Goal: Answer question/provide support

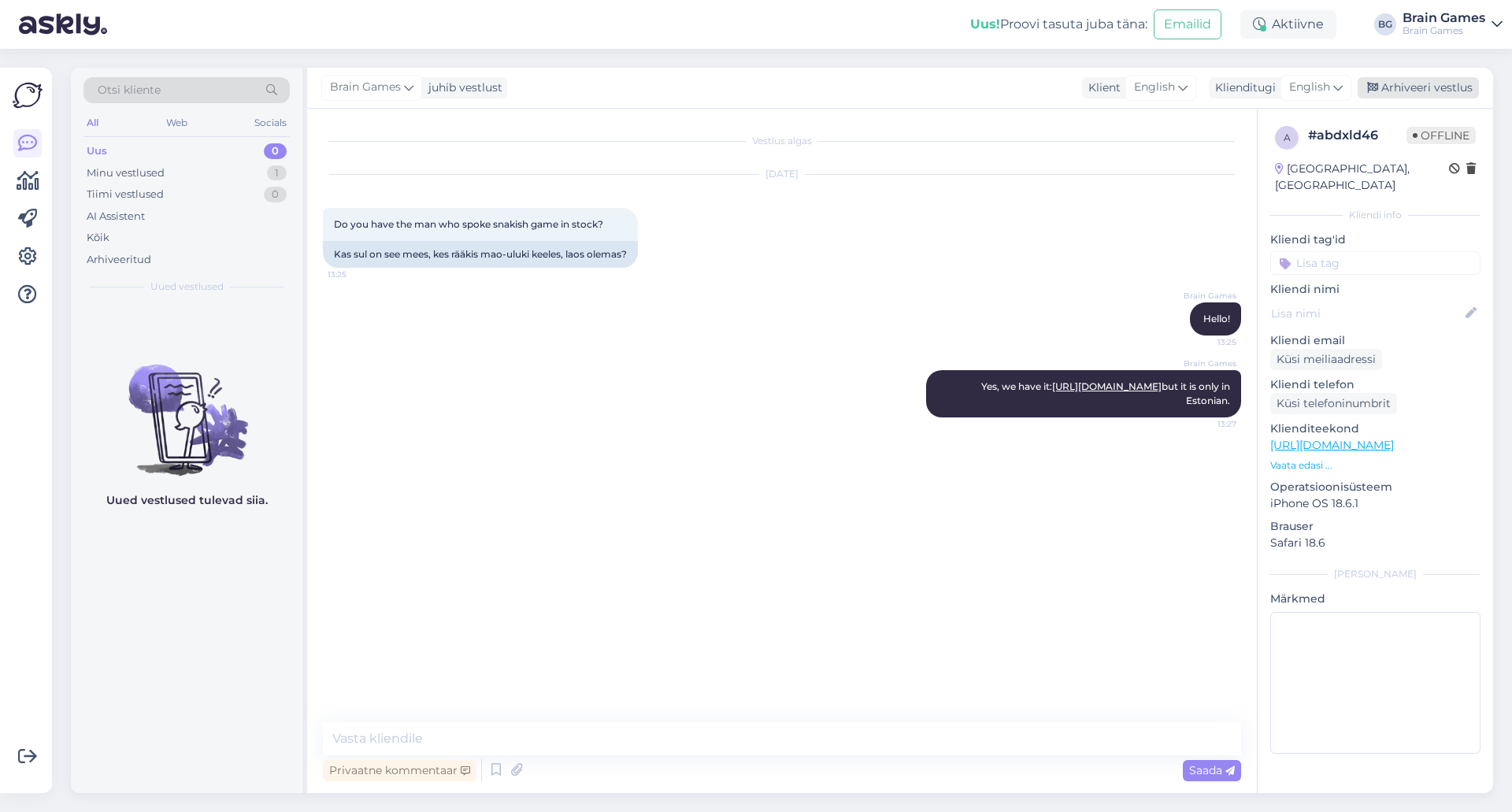
click at [1449, 86] on div "Arhiveeri vestlus" at bounding box center [1417, 87] width 121 height 21
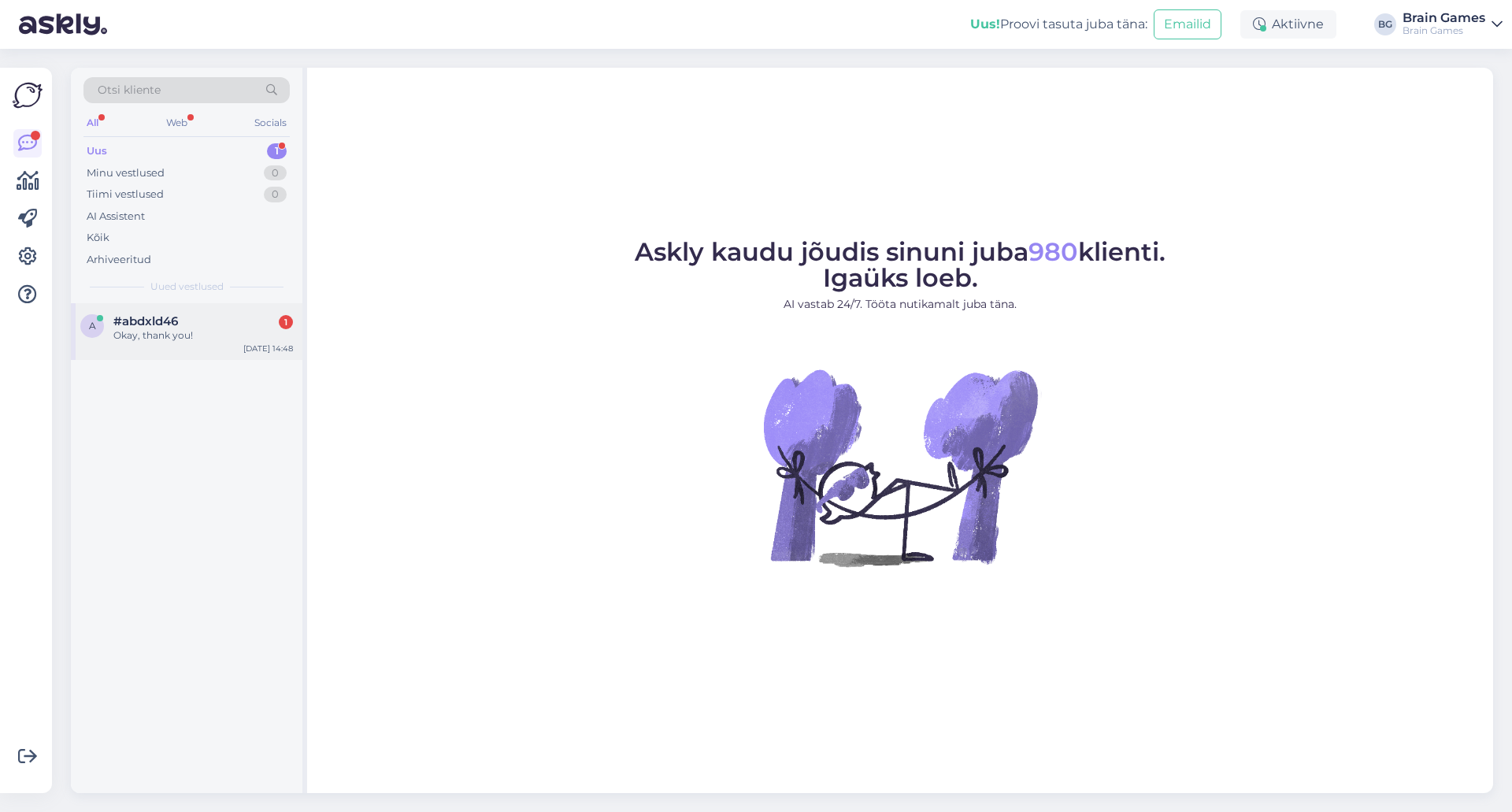
click at [194, 320] on div "#abdxld46 1" at bounding box center [203, 321] width 180 height 14
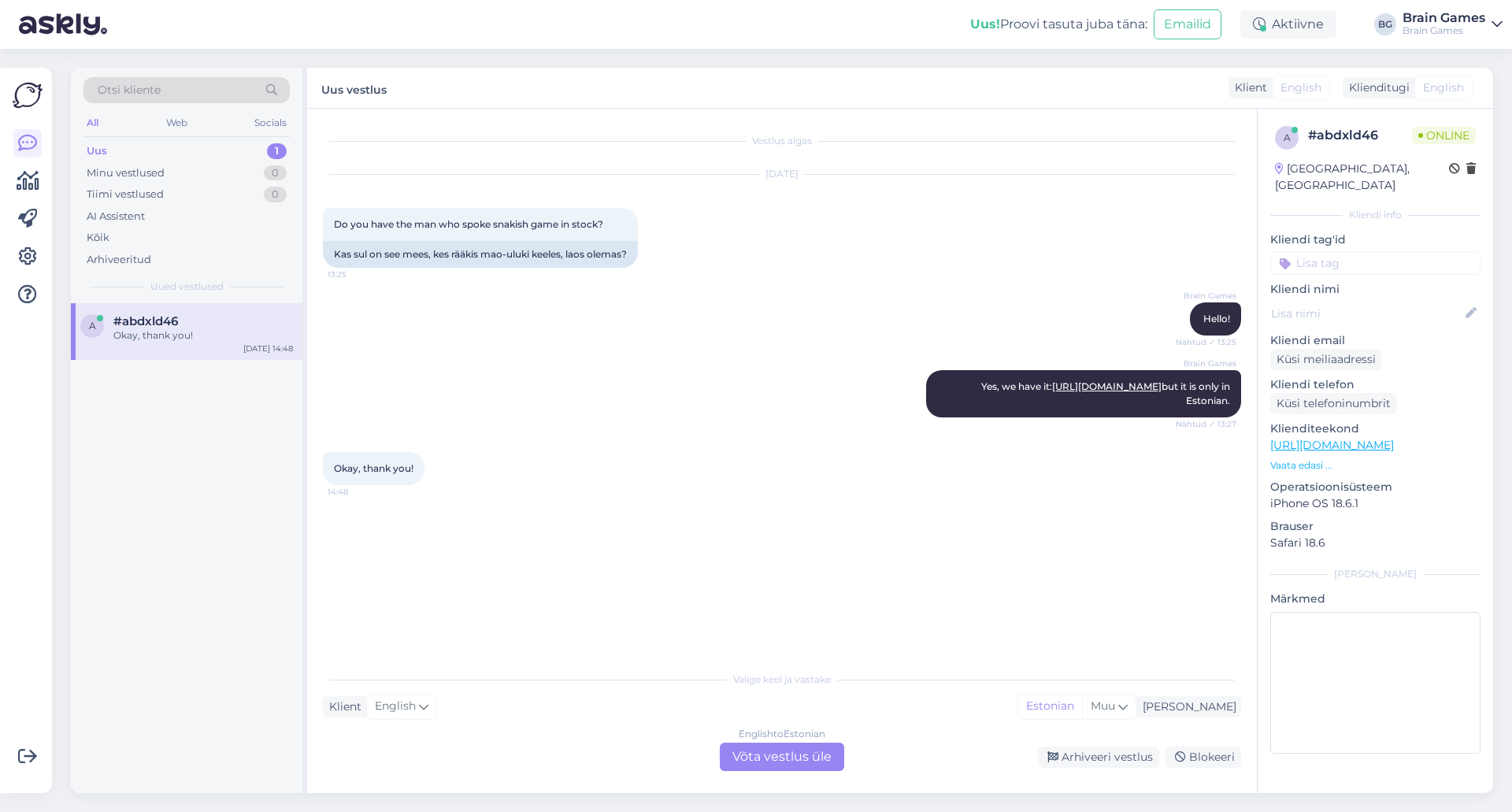
click at [764, 422] on div "Brain Games Yes, we have it: [URL][DOMAIN_NAME] but it is only in Estonian. Näh…" at bounding box center [782, 394] width 918 height 82
click at [786, 754] on div "English to Estonian Võta vestlus üle" at bounding box center [782, 757] width 124 height 28
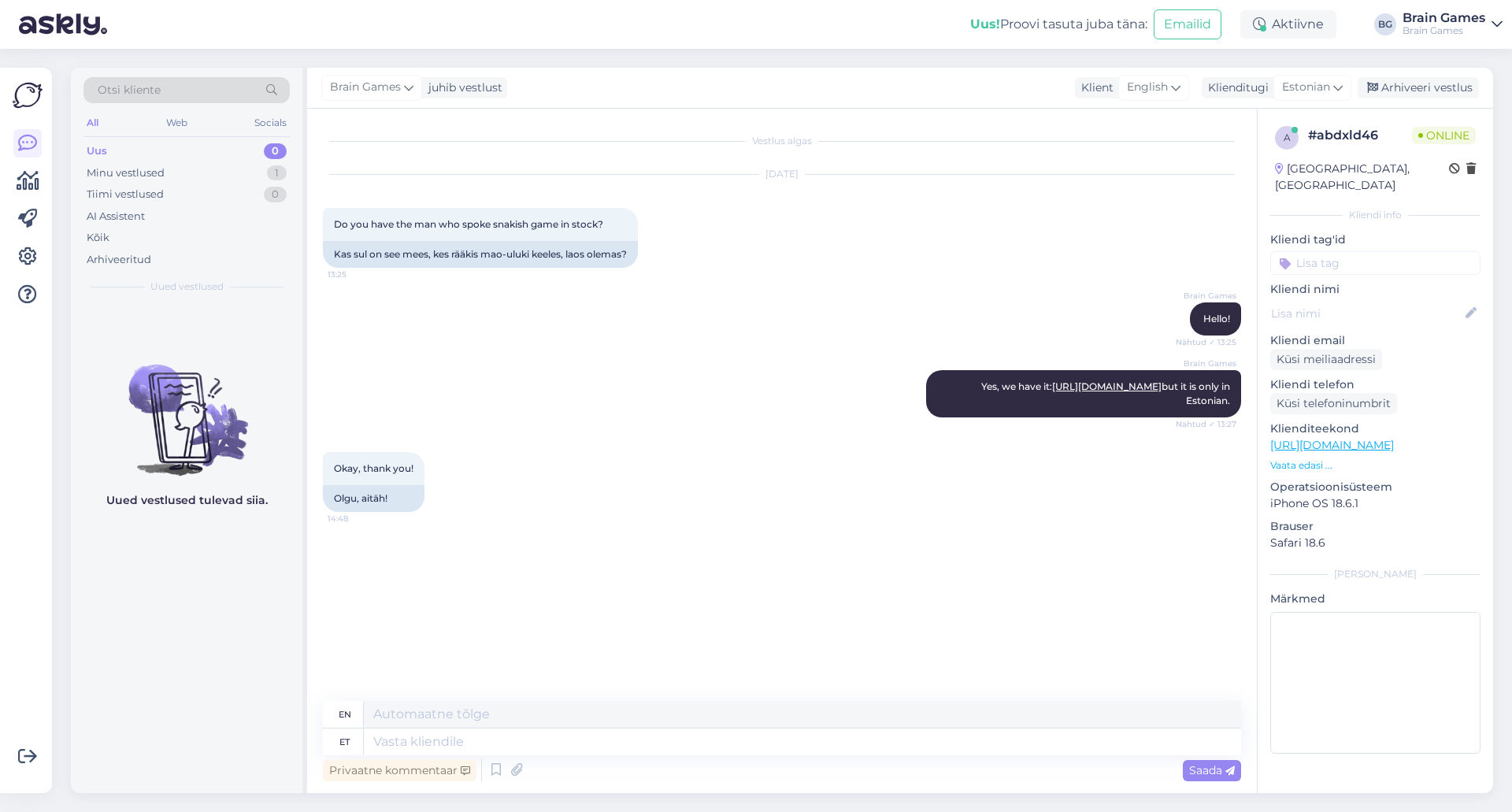
click at [741, 557] on div "Vestlus algas [DATE] Do you have the man who spoke snakish game in stock? 13:25…" at bounding box center [789, 405] width 932 height 562
